Goal: Task Accomplishment & Management: Manage account settings

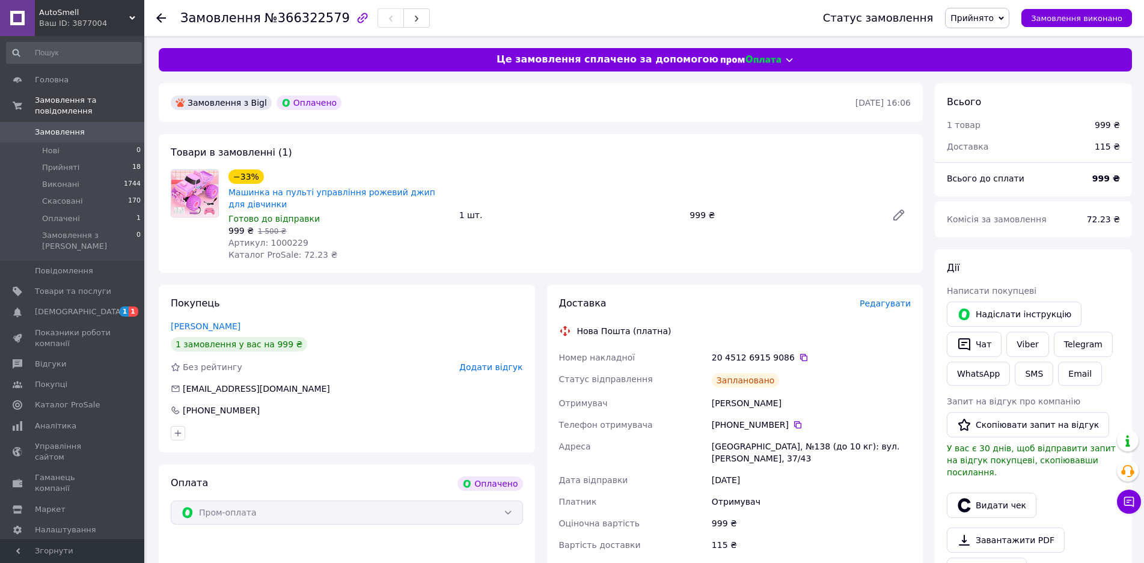
scroll to position [240, 0]
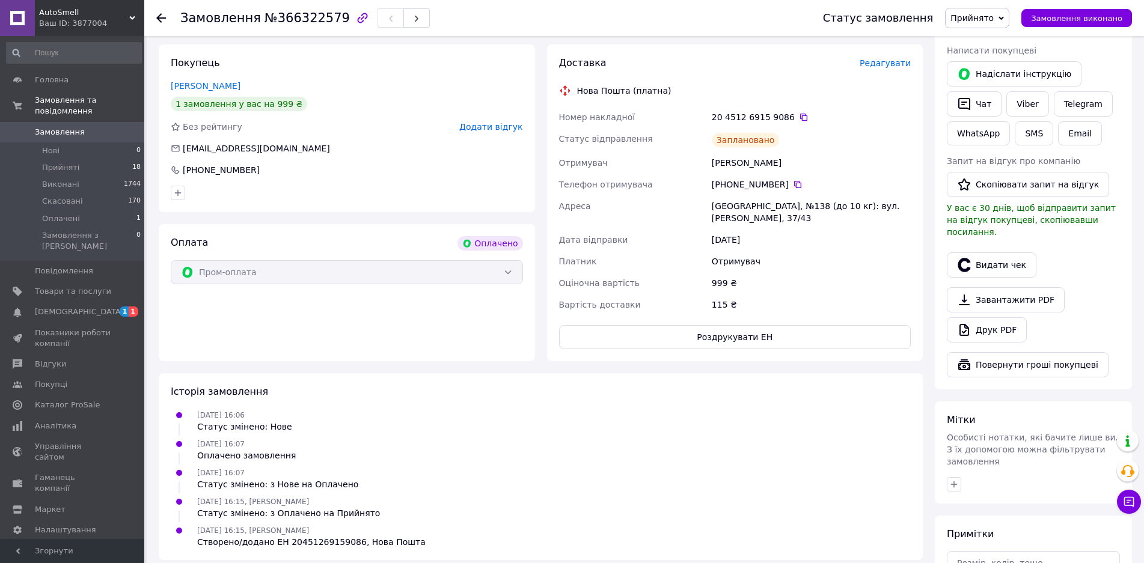
click at [163, 15] on icon at bounding box center [161, 18] width 10 height 10
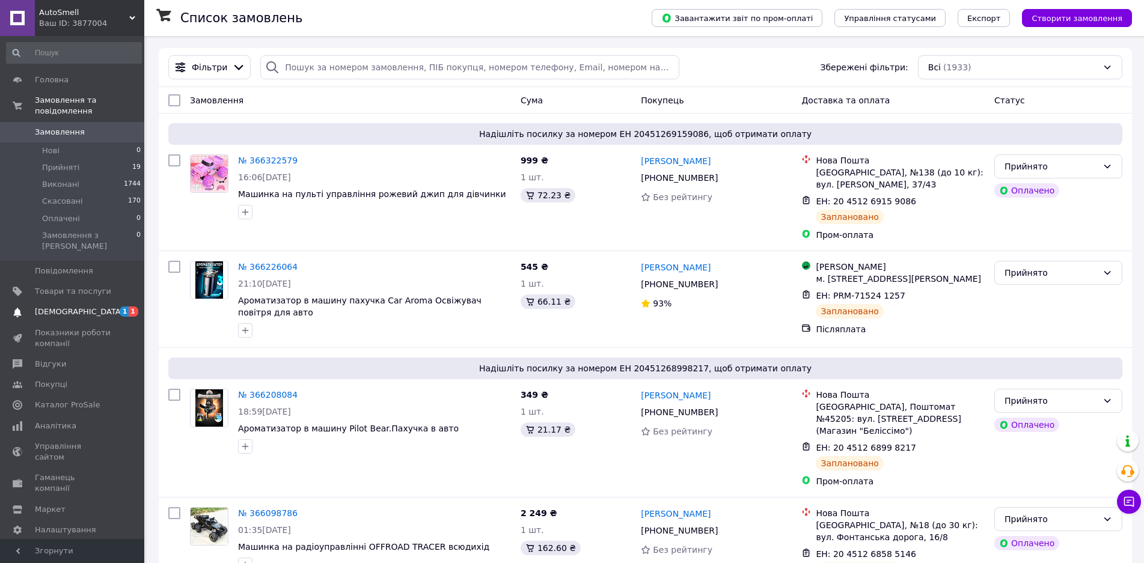
click at [74, 302] on link "Сповіщення 1 1" at bounding box center [74, 312] width 148 height 20
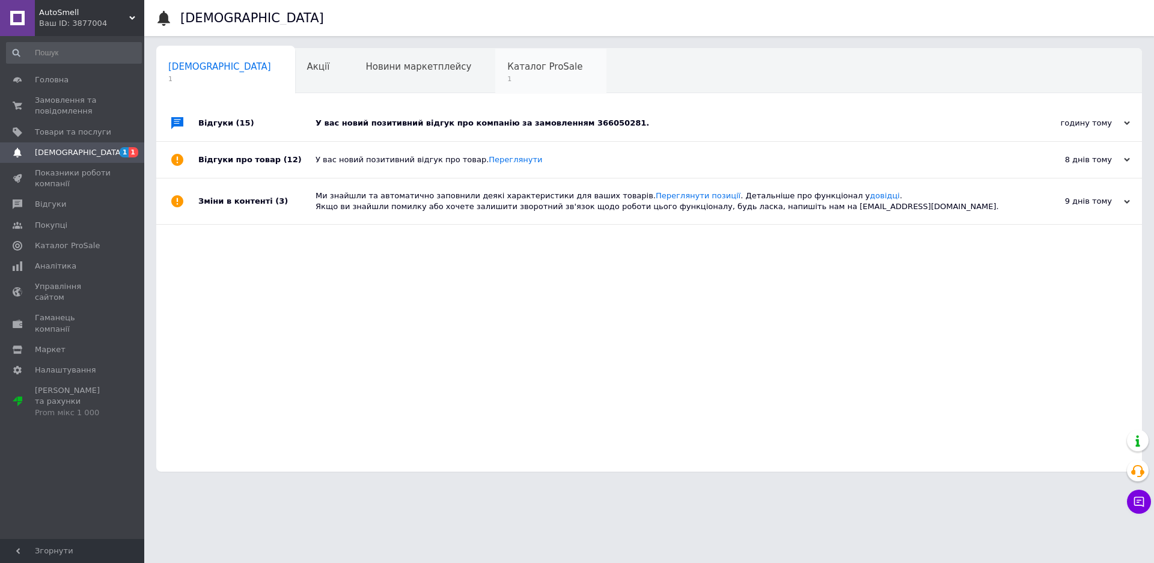
click at [507, 75] on span "1" at bounding box center [544, 79] width 75 height 9
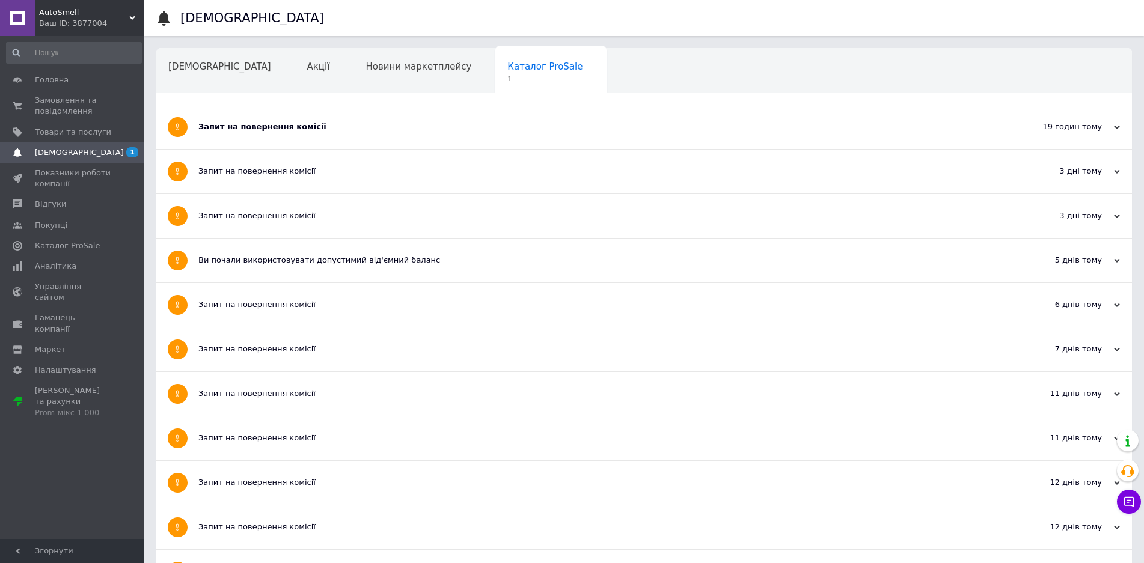
click at [276, 123] on div "Запит на повернення комісії" at bounding box center [598, 126] width 801 height 11
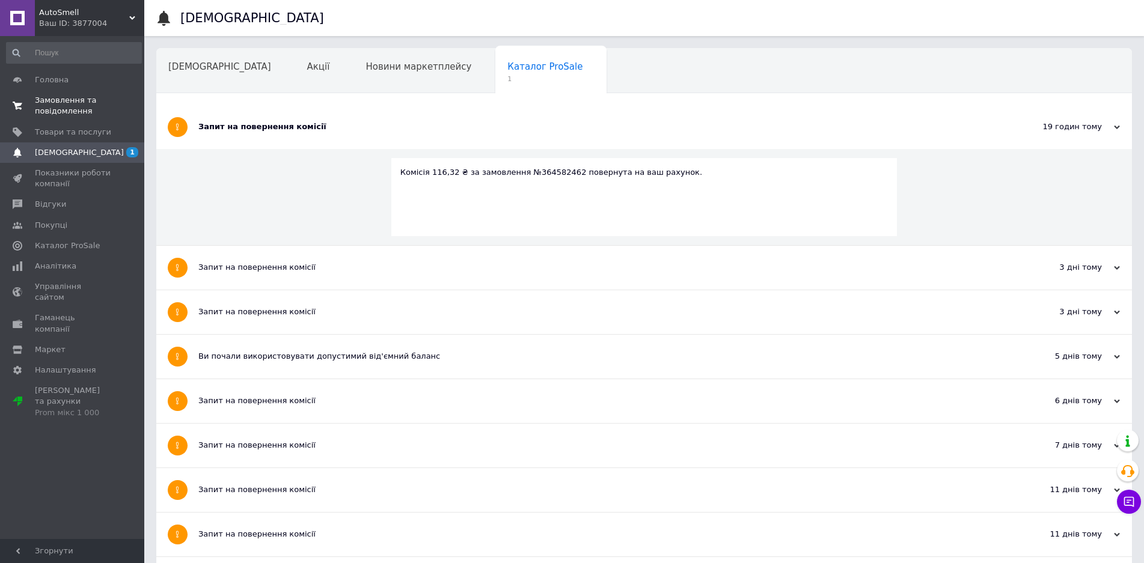
click at [61, 97] on span "Замовлення та повідомлення" at bounding box center [73, 106] width 76 height 22
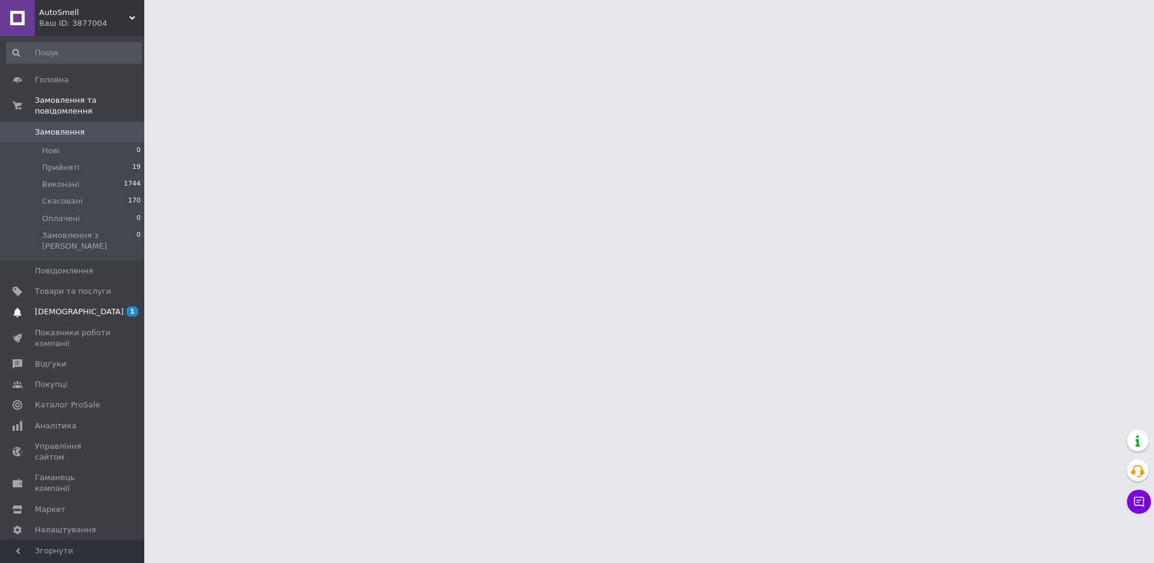
click at [78, 307] on span "[DEMOGRAPHIC_DATA]" at bounding box center [79, 312] width 89 height 11
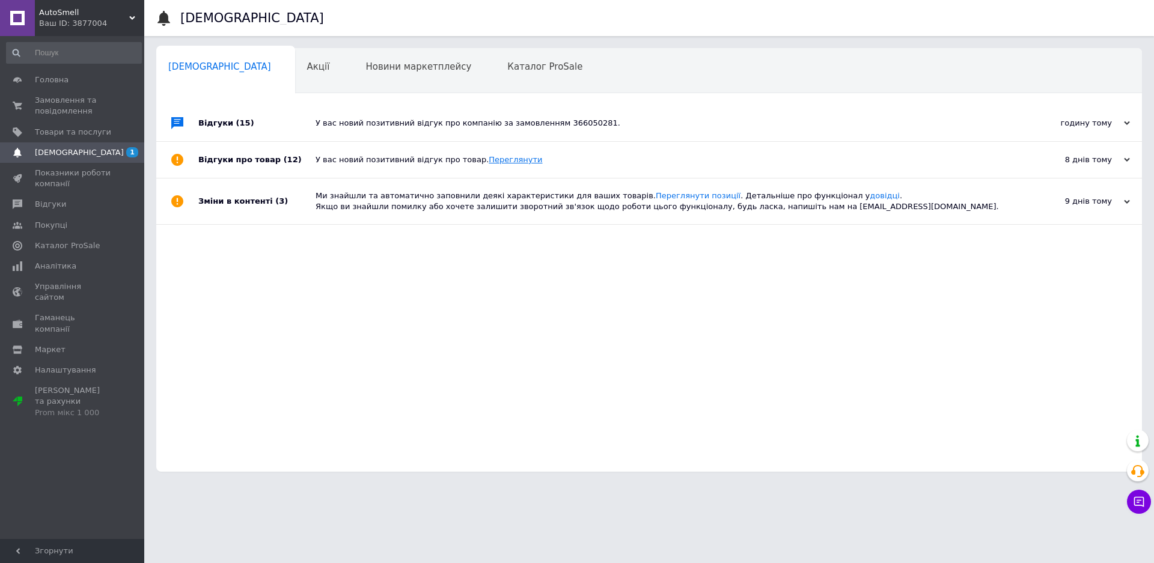
click at [492, 162] on link "Переглянути" at bounding box center [515, 159] width 53 height 9
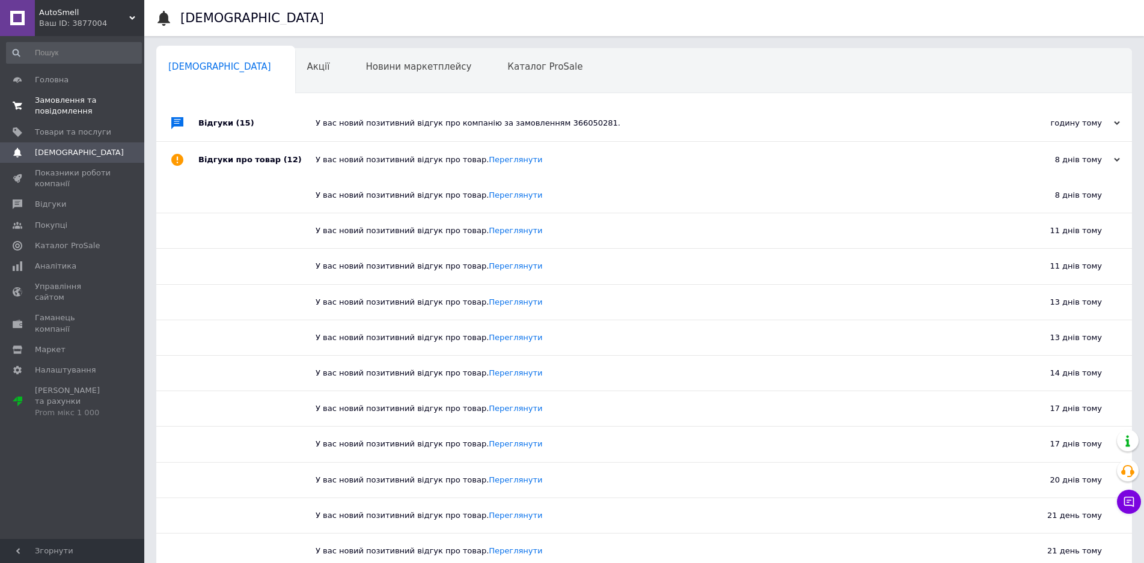
click at [71, 104] on span "Замовлення та повідомлення" at bounding box center [73, 106] width 76 height 22
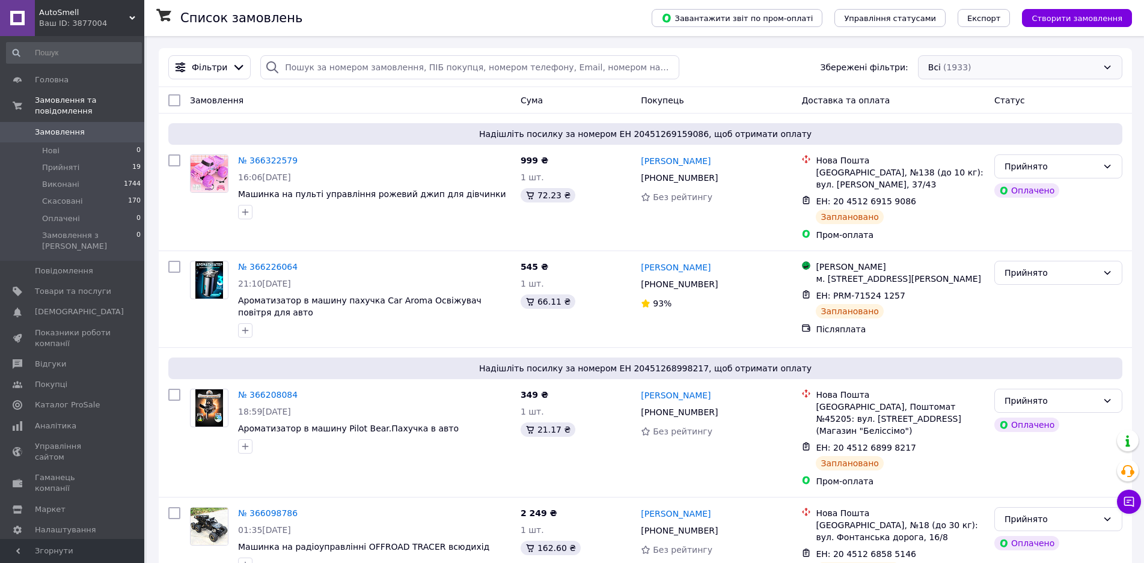
click at [999, 68] on div "Всі (1933)" at bounding box center [1020, 67] width 204 height 24
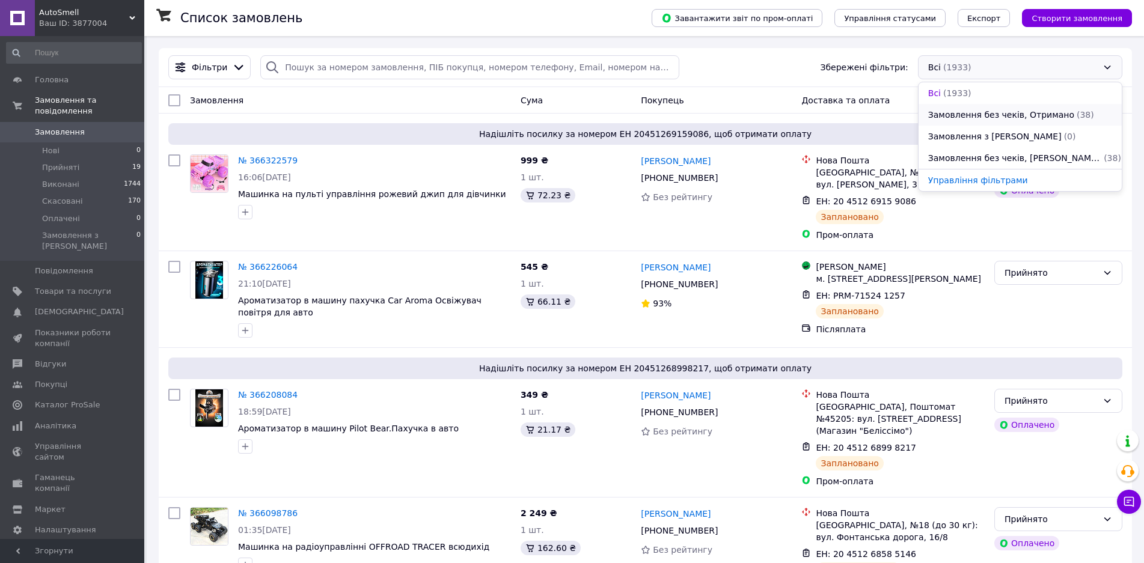
click at [987, 114] on span "Замовлення без чеків, Отримано" at bounding box center [1001, 115] width 146 height 12
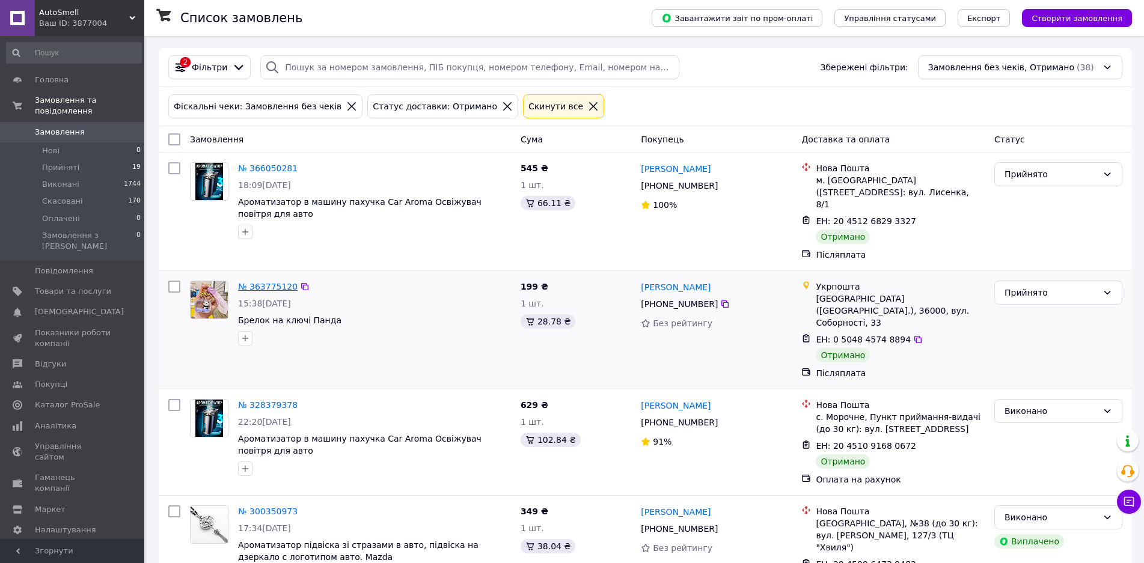
click at [267, 282] on link "№ 363775120" at bounding box center [267, 287] width 59 height 10
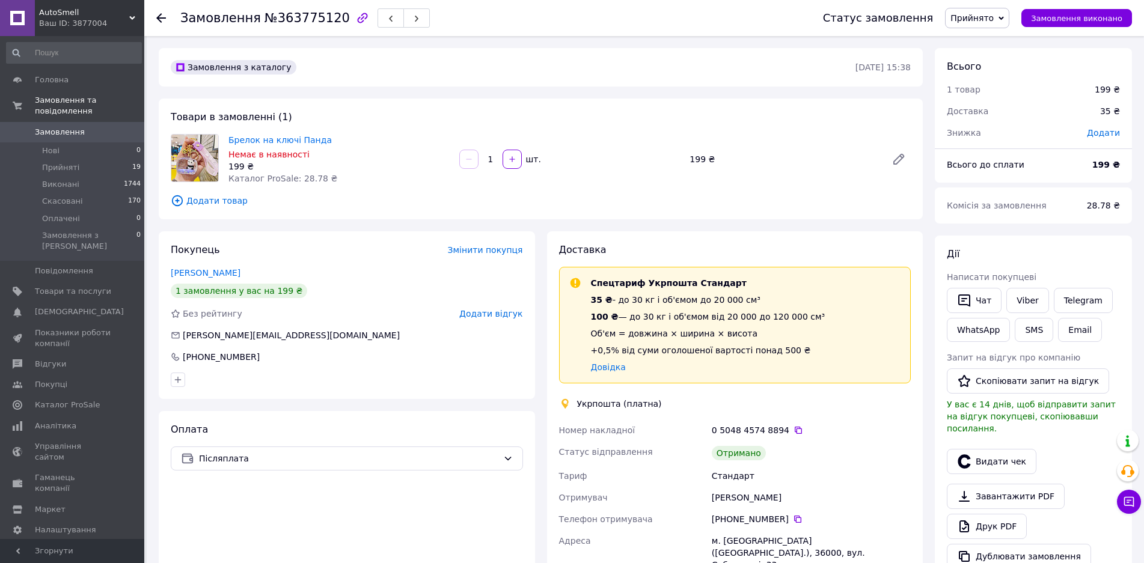
scroll to position [240, 0]
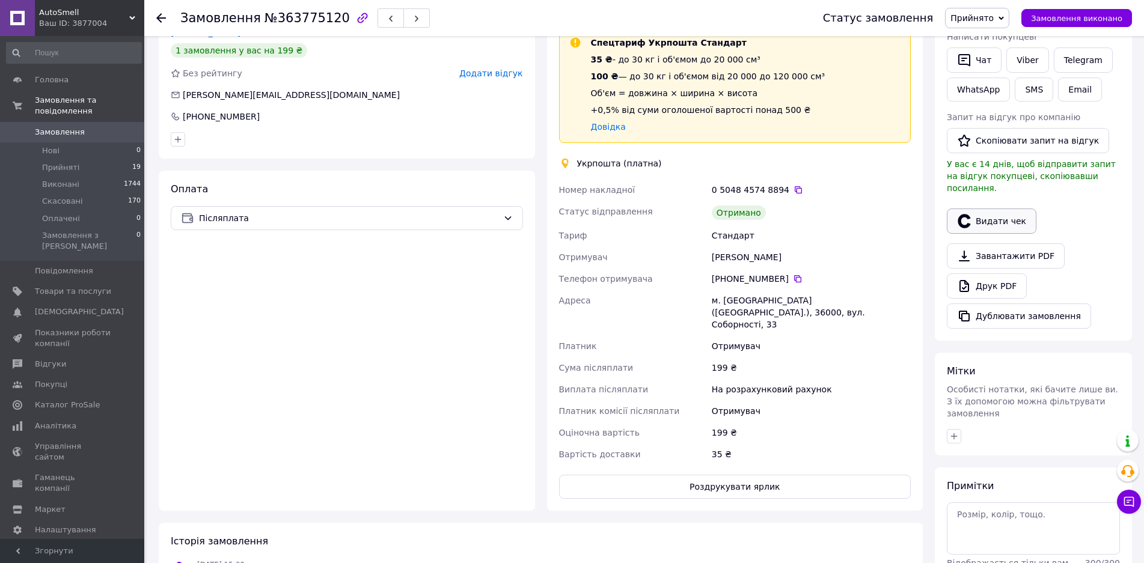
click at [981, 211] on button "Видати чек" at bounding box center [992, 221] width 90 height 25
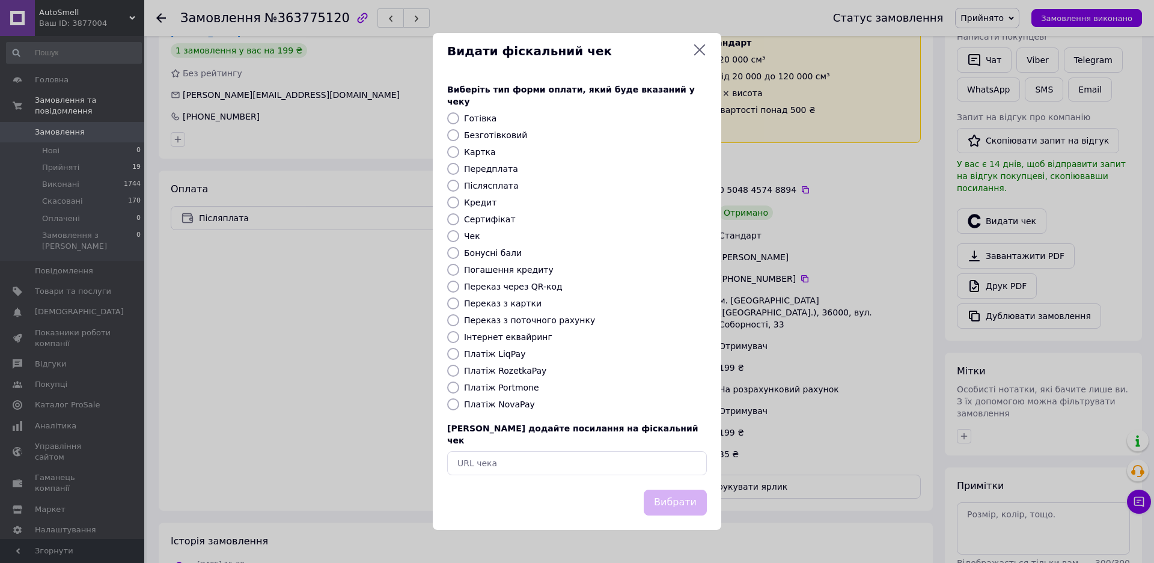
click at [457, 404] on input "Платіж NovaPay" at bounding box center [453, 404] width 12 height 12
radio input "true"
click at [671, 490] on button "Вибрати" at bounding box center [675, 503] width 63 height 26
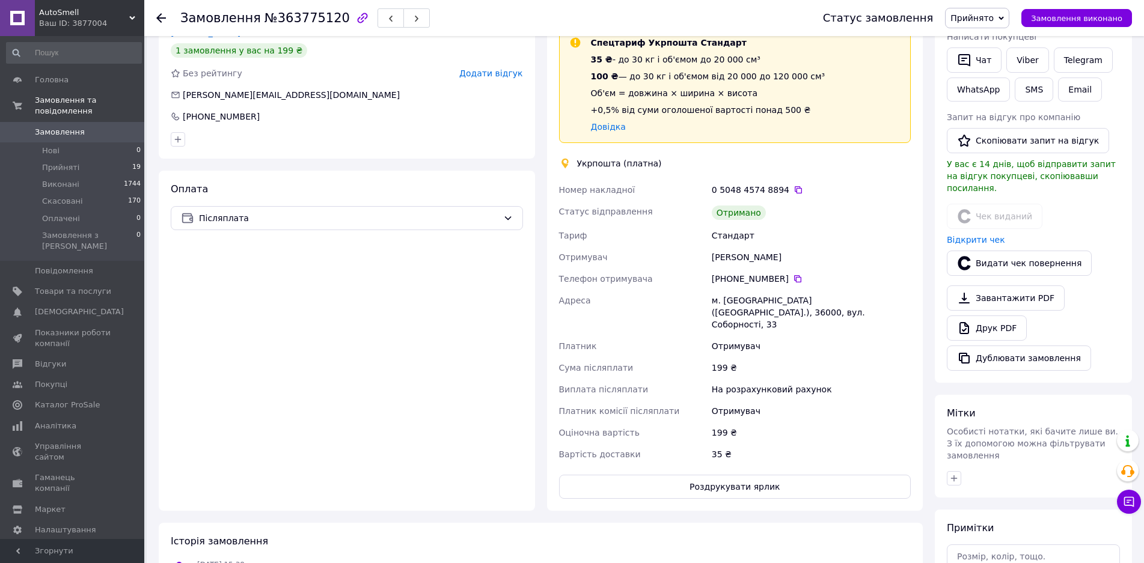
click at [160, 19] on icon at bounding box center [161, 18] width 10 height 10
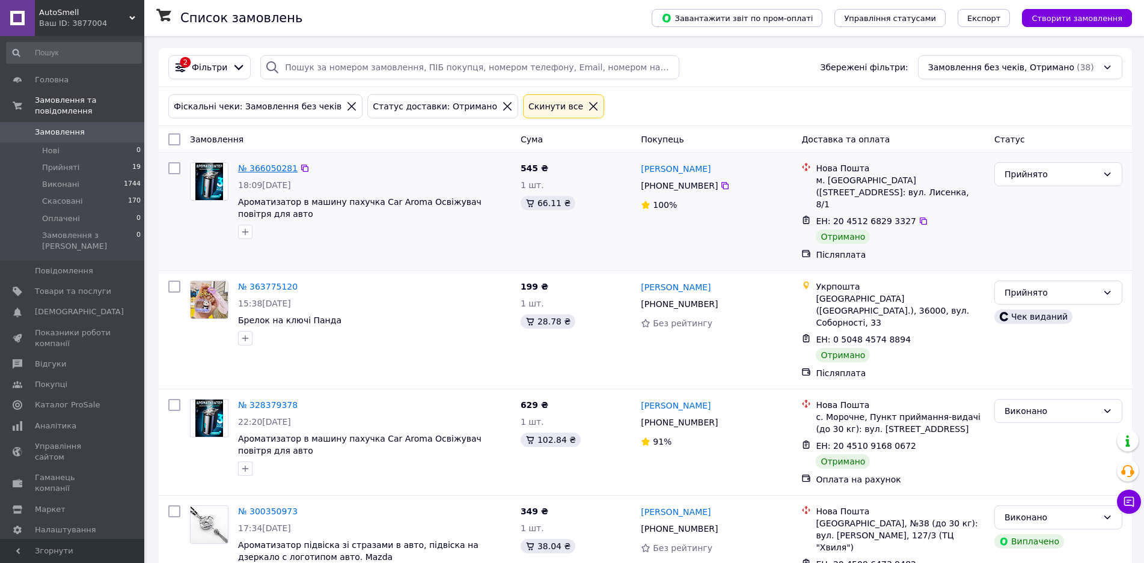
click at [262, 168] on link "№ 366050281" at bounding box center [267, 168] width 59 height 10
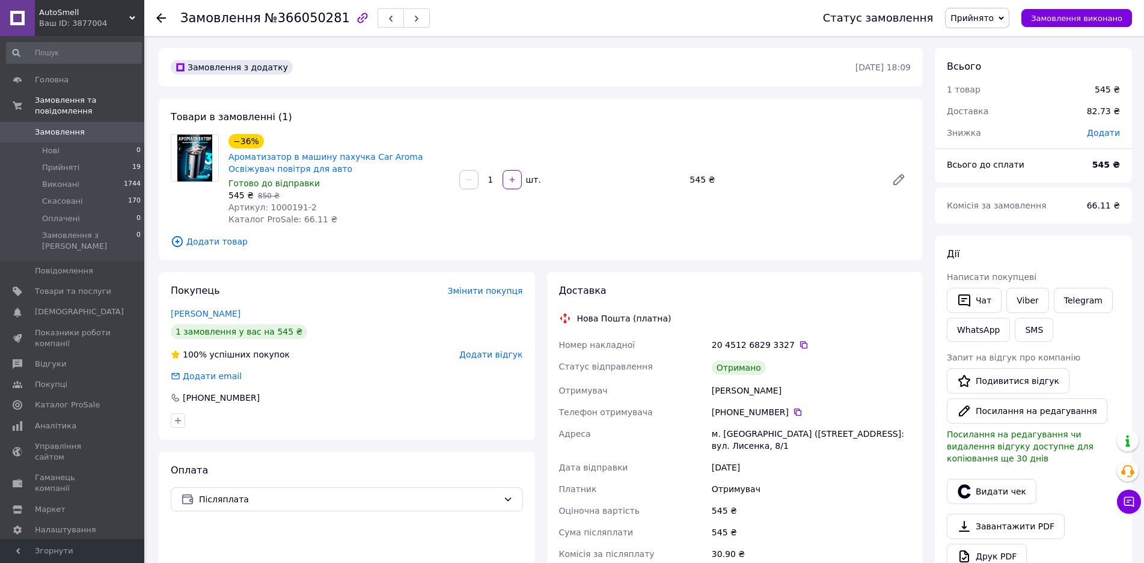
click at [993, 21] on span "Прийнято" at bounding box center [971, 18] width 43 height 10
click at [999, 38] on li "Виконано" at bounding box center [976, 42] width 63 height 18
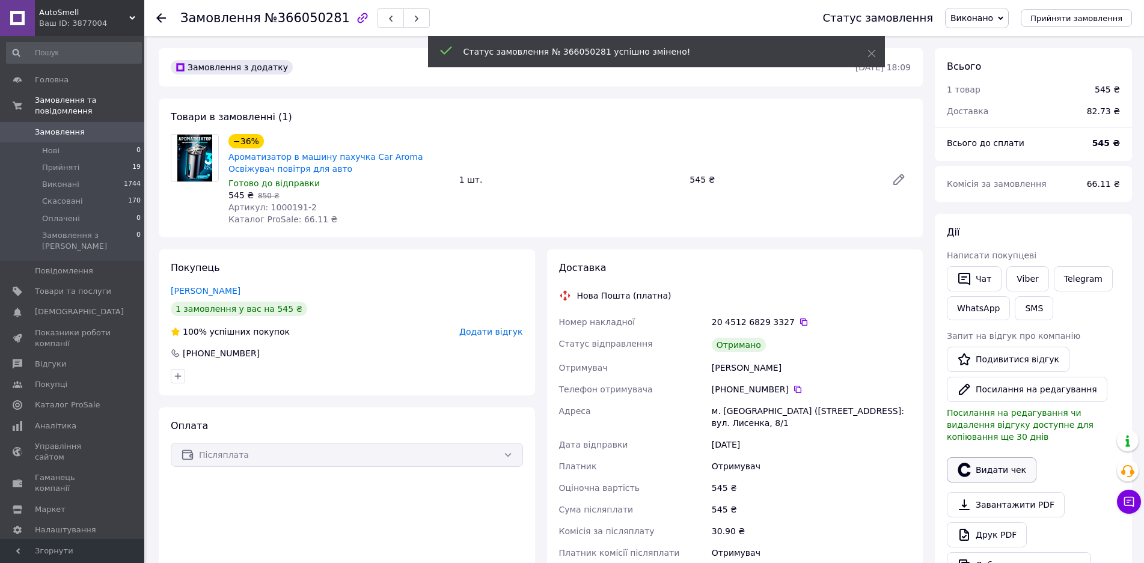
click at [993, 457] on button "Видати чек" at bounding box center [992, 469] width 90 height 25
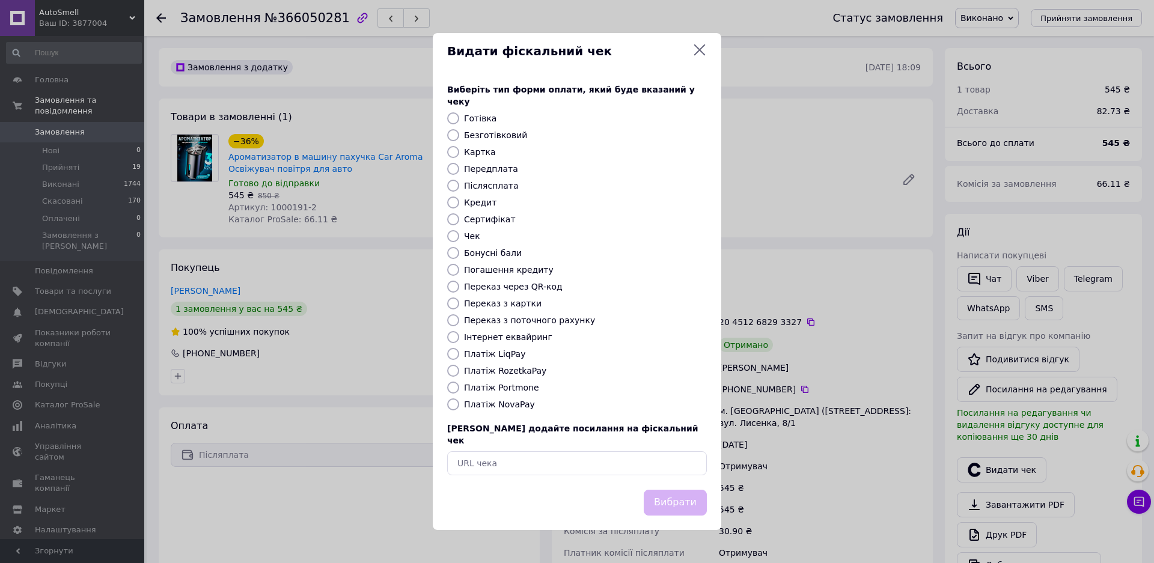
click at [456, 407] on input "Платіж NovaPay" at bounding box center [453, 404] width 12 height 12
radio input "true"
click at [687, 490] on button "Вибрати" at bounding box center [675, 503] width 63 height 26
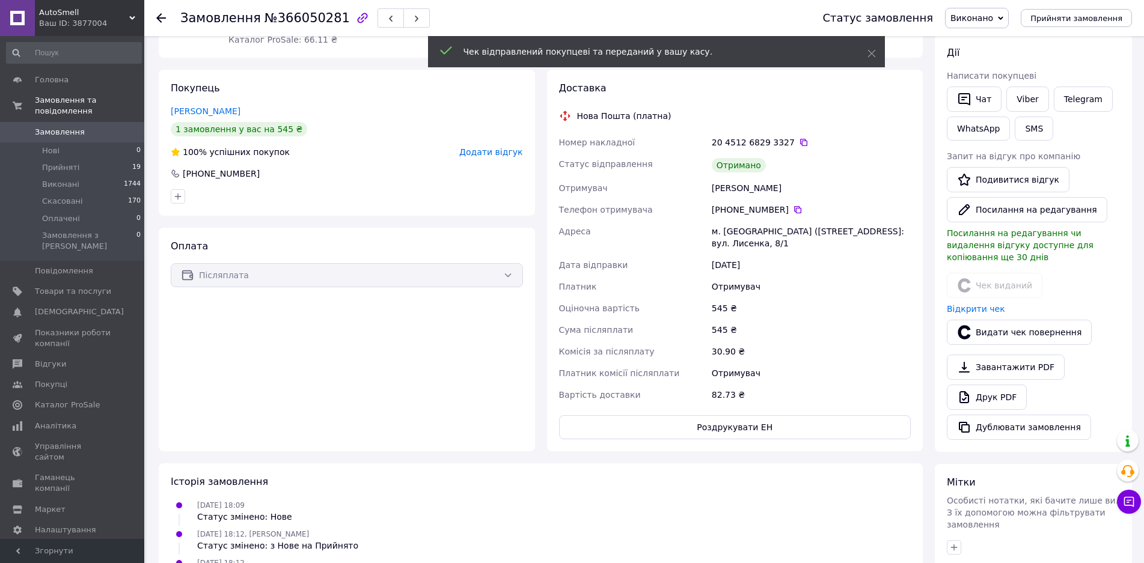
scroll to position [180, 0]
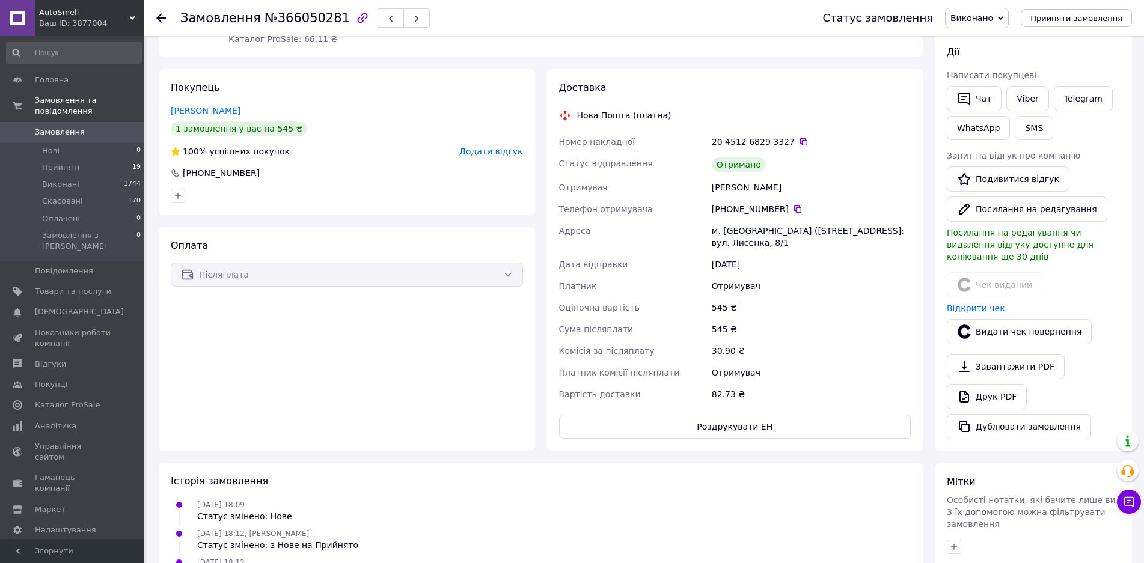
click at [160, 18] on use at bounding box center [161, 18] width 10 height 10
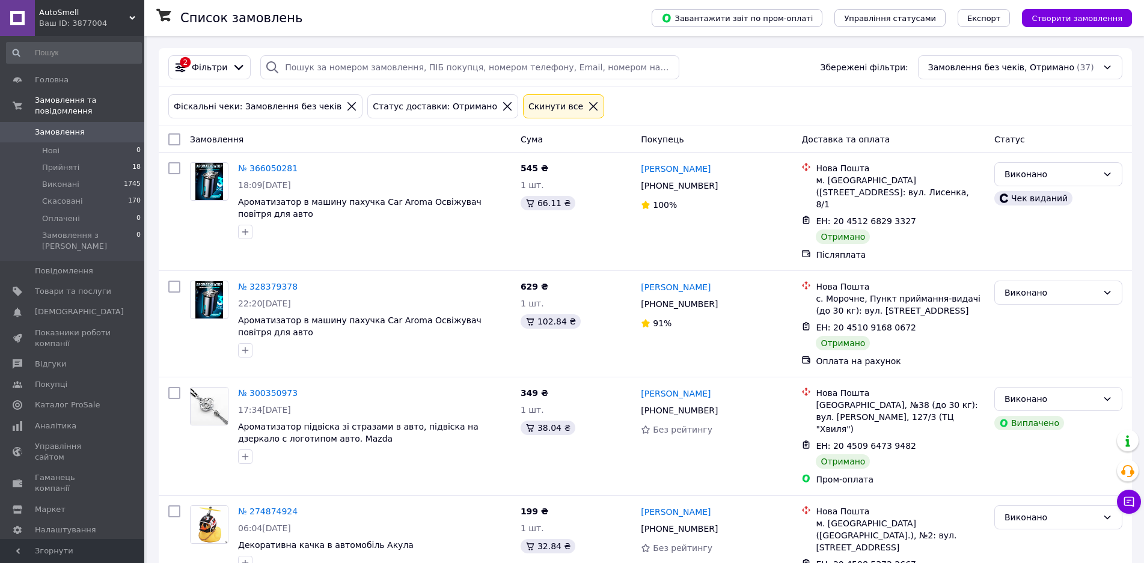
click at [588, 107] on icon at bounding box center [593, 106] width 11 height 11
